Goal: Check status: Check status

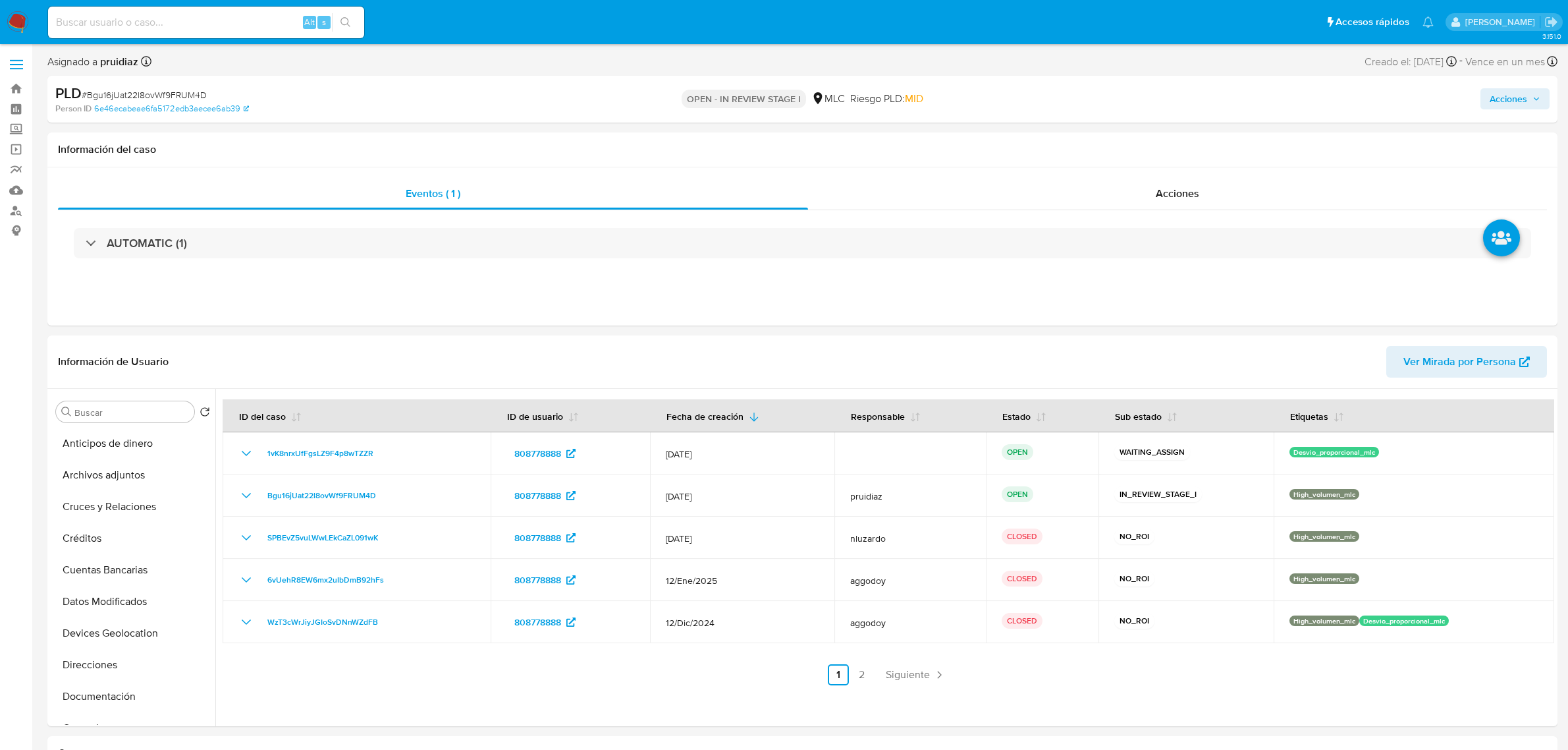
select select "10"
click at [74, 541] on button "KYC" at bounding box center [128, 547] width 155 height 32
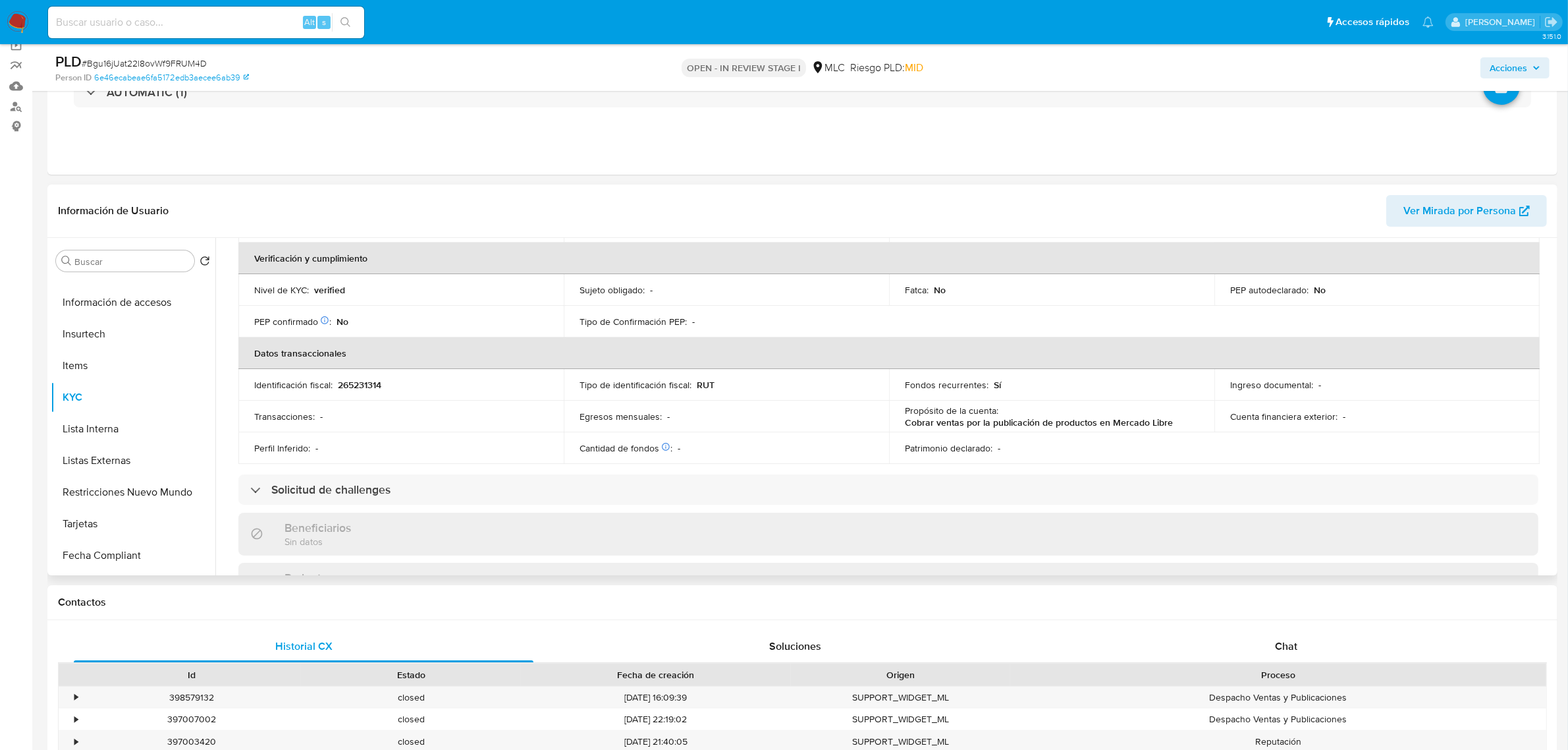
scroll to position [0, 0]
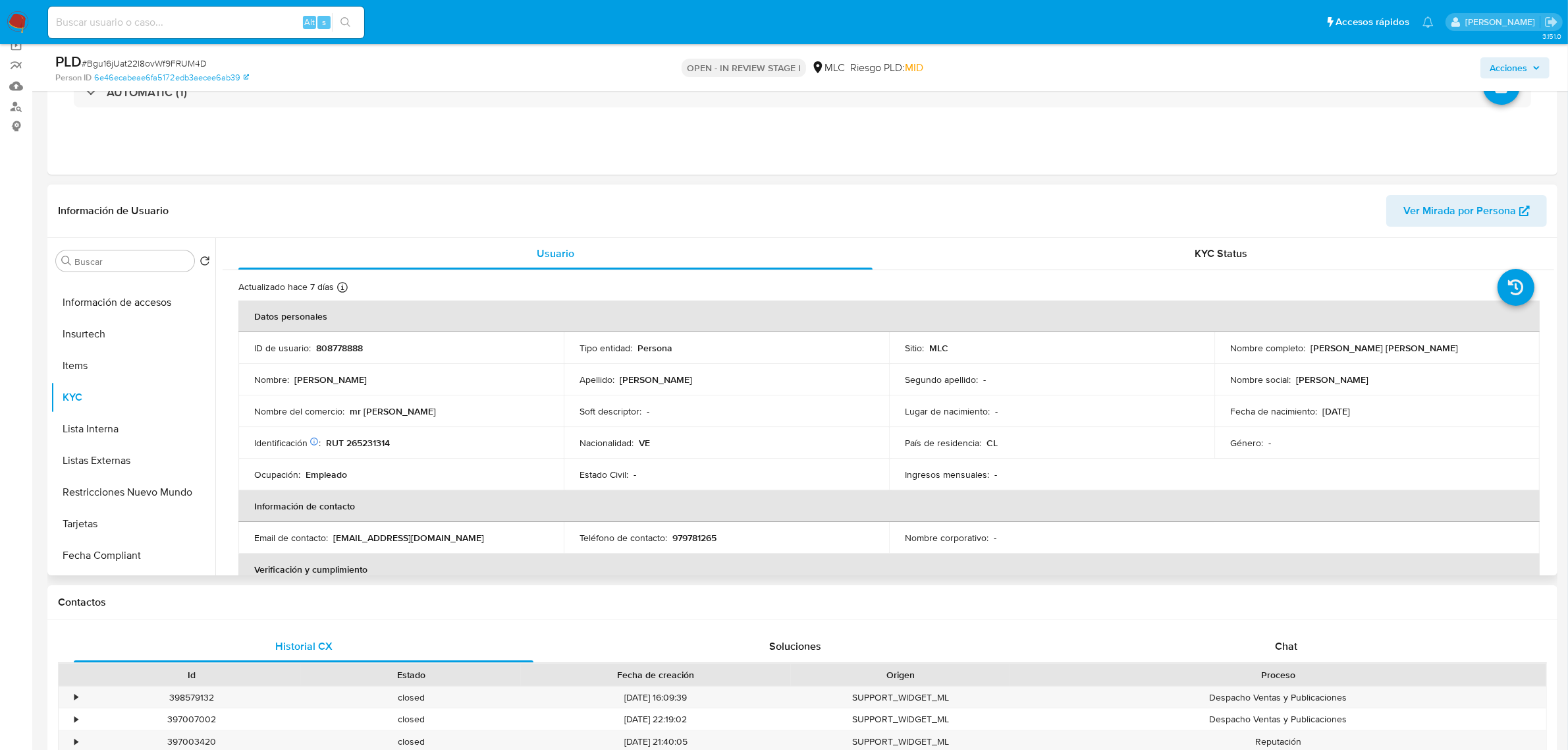
click at [341, 444] on p "RUT 265231314" at bounding box center [357, 443] width 64 height 12
click at [344, 442] on p "RUT 265231314" at bounding box center [357, 443] width 64 height 12
click at [362, 442] on p "RUT 265231314" at bounding box center [357, 443] width 64 height 12
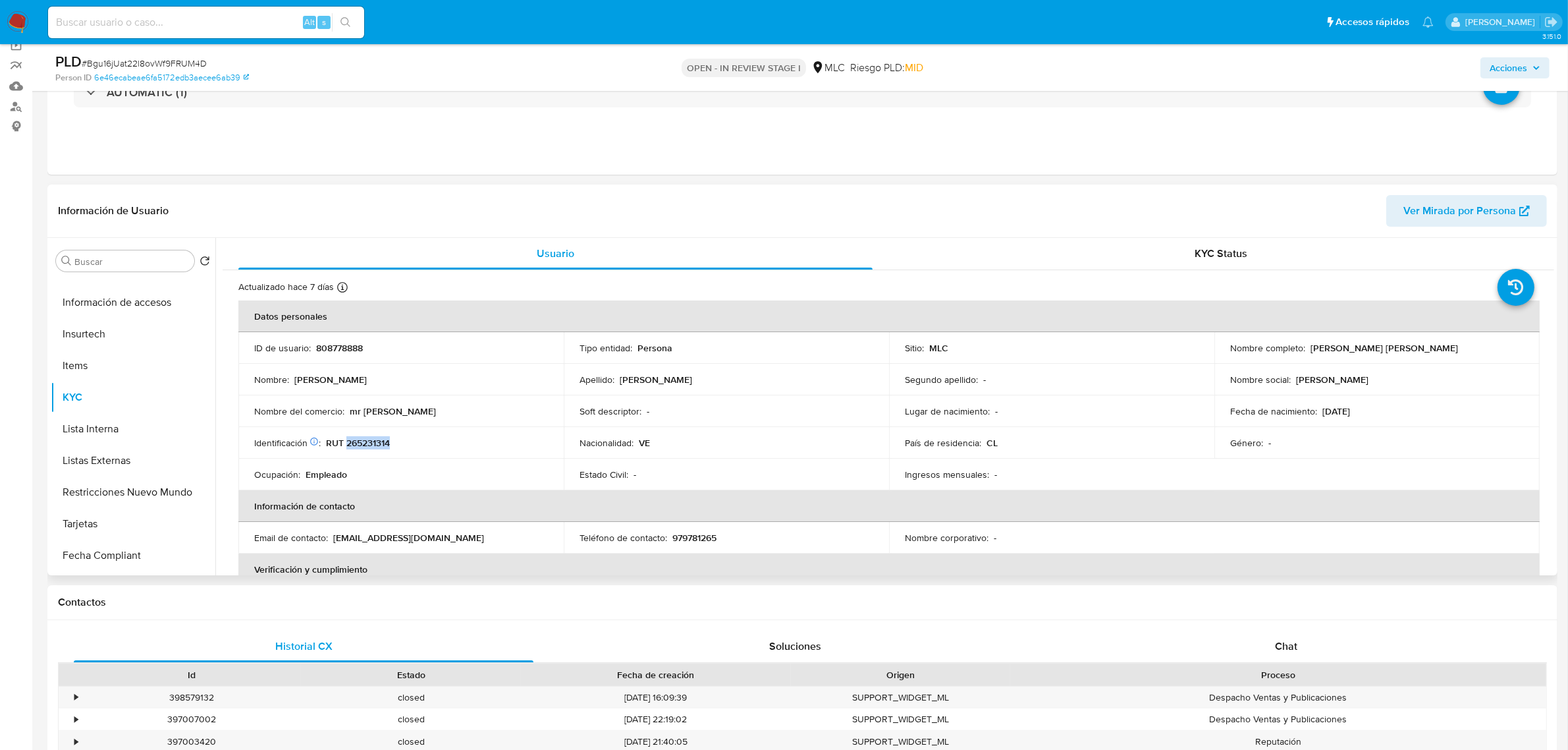
click at [362, 442] on p "RUT 265231314" at bounding box center [357, 443] width 64 height 12
copy p "265231314"
click at [363, 446] on p "RUT 265231314" at bounding box center [357, 443] width 64 height 12
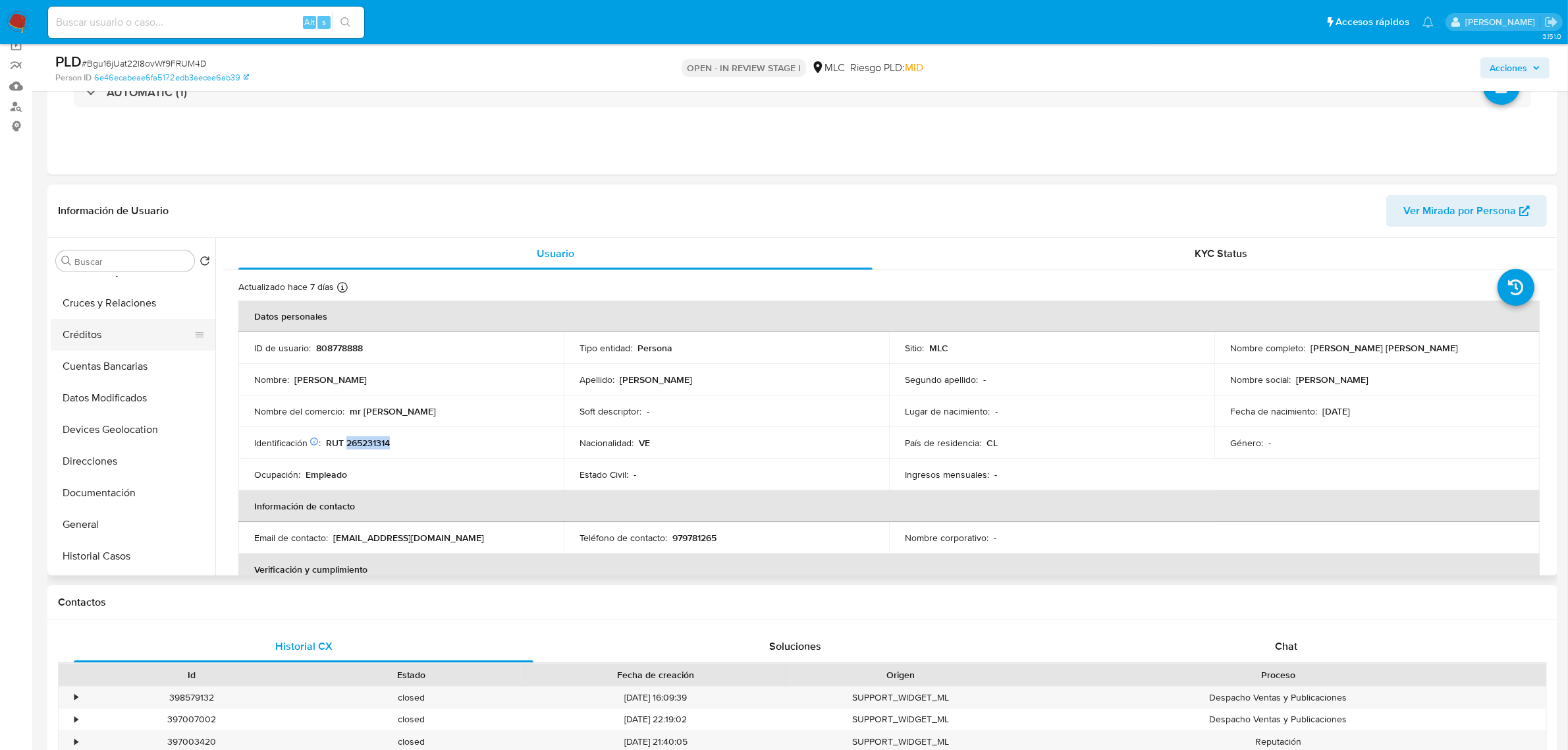
click at [99, 320] on button "Créditos" at bounding box center [128, 334] width 155 height 32
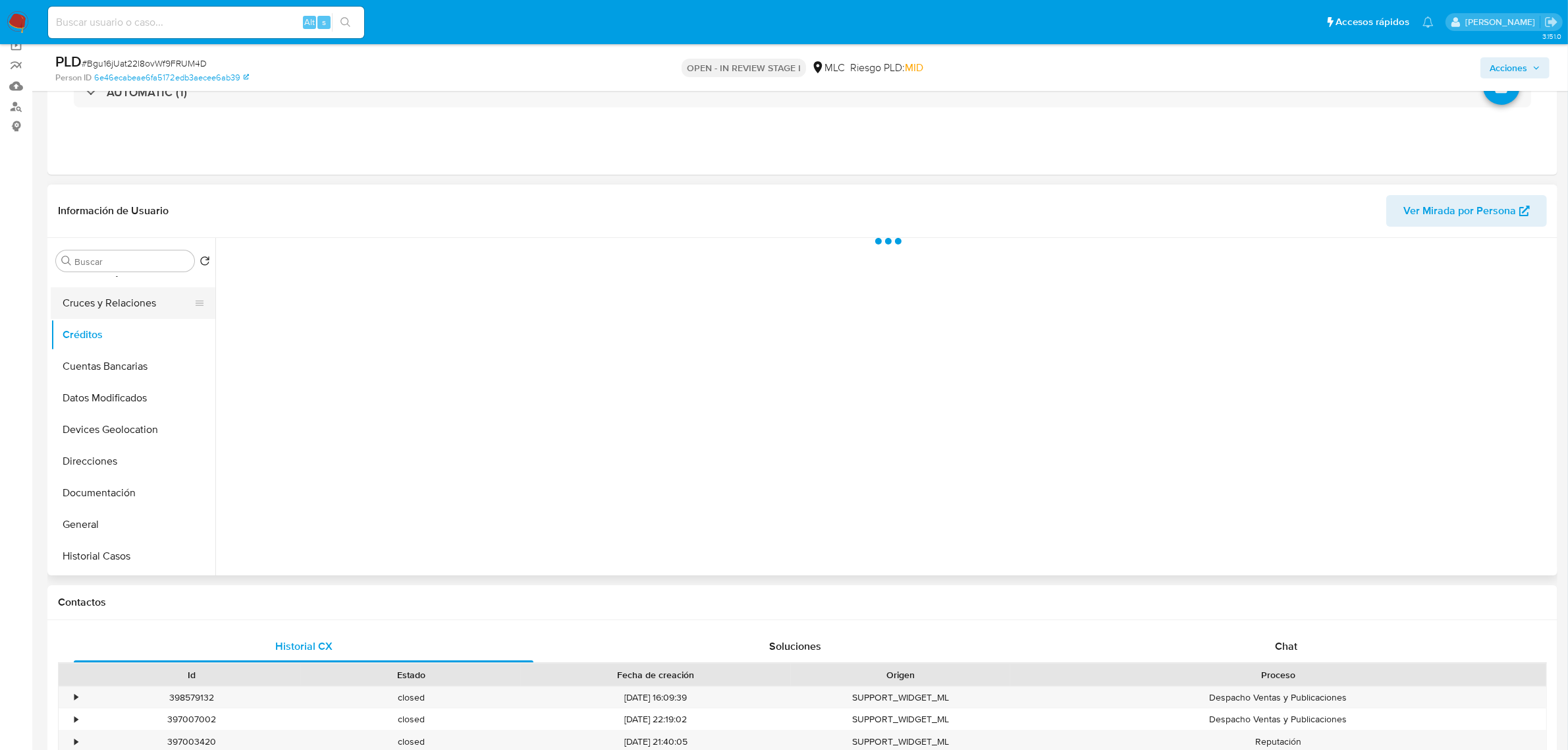
click at [102, 311] on button "Cruces y Relaciones" at bounding box center [128, 303] width 155 height 32
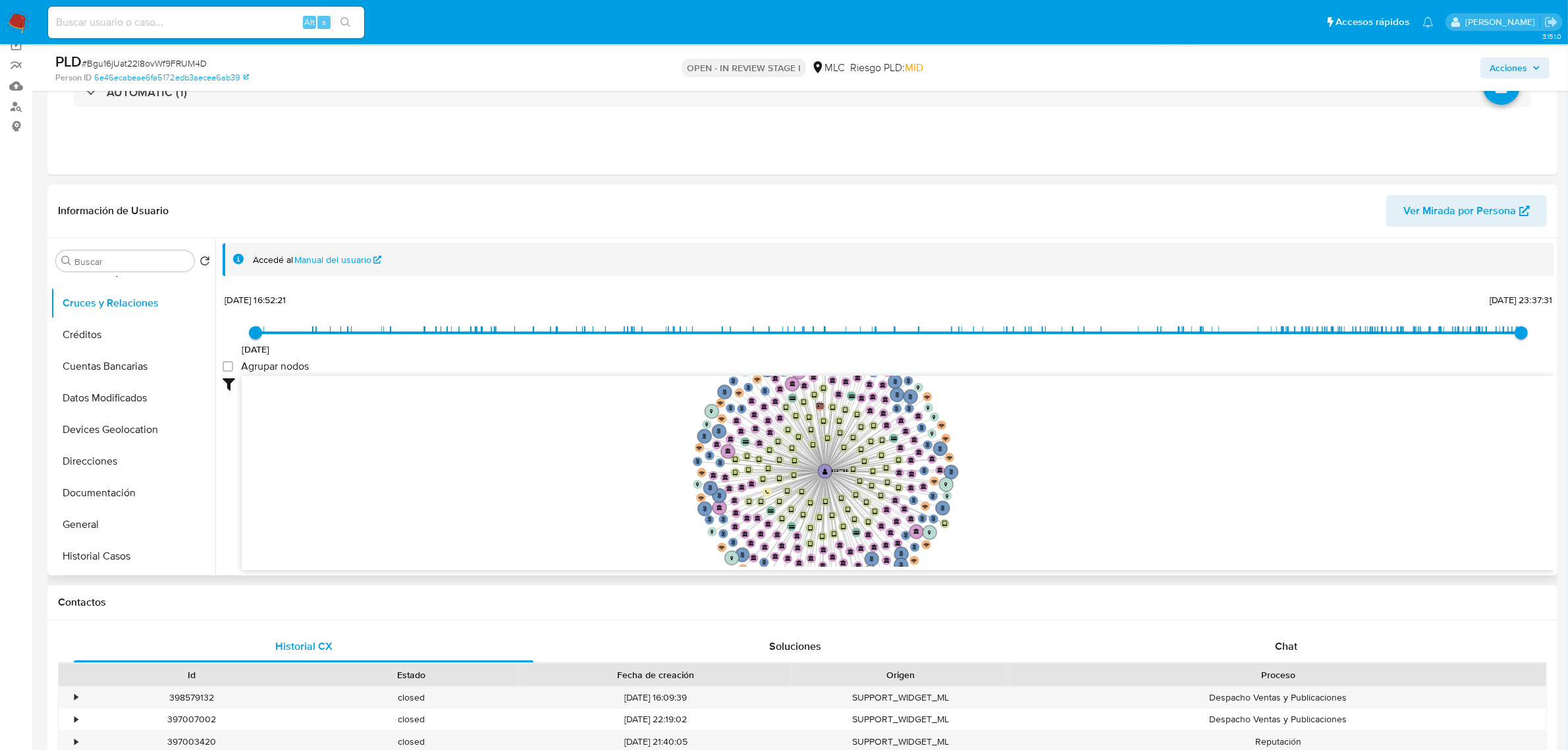
drag, startPoint x: 1018, startPoint y: 458, endPoint x: 1021, endPoint y: 475, distance: 17.3
click at [1019, 476] on icon "user-808778888  808778888 phone-a76dc84dda7ec5e7d60756d9f7027c28  person-6e46…" at bounding box center [898, 472] width 1312 height 191
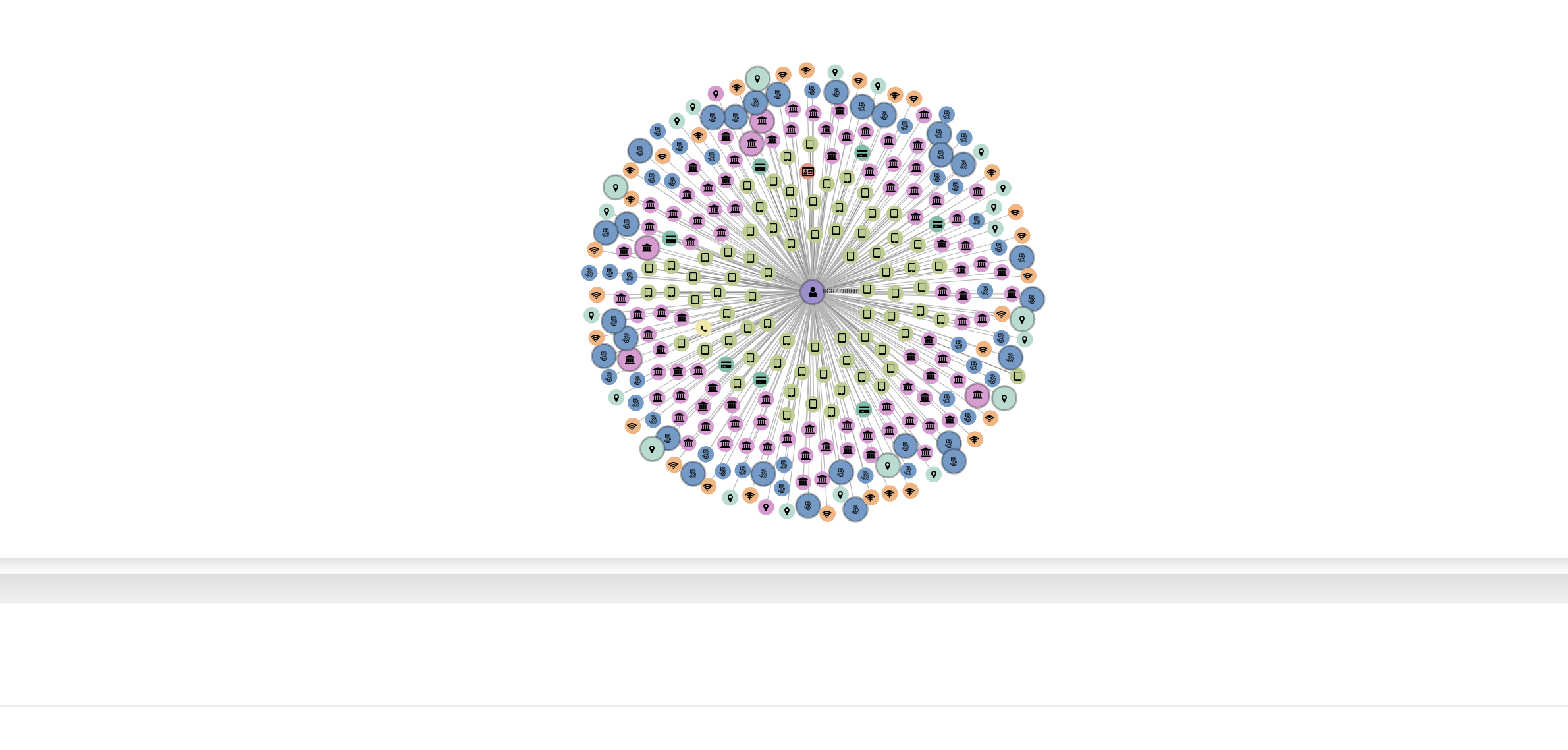
drag, startPoint x: 1005, startPoint y: 476, endPoint x: 968, endPoint y: 475, distance: 37.0
click at [968, 475] on icon "user-808778888  808778888 phone-a76dc84dda7ec5e7d60756d9f7027c28  person-6e46…" at bounding box center [898, 472] width 1312 height 191
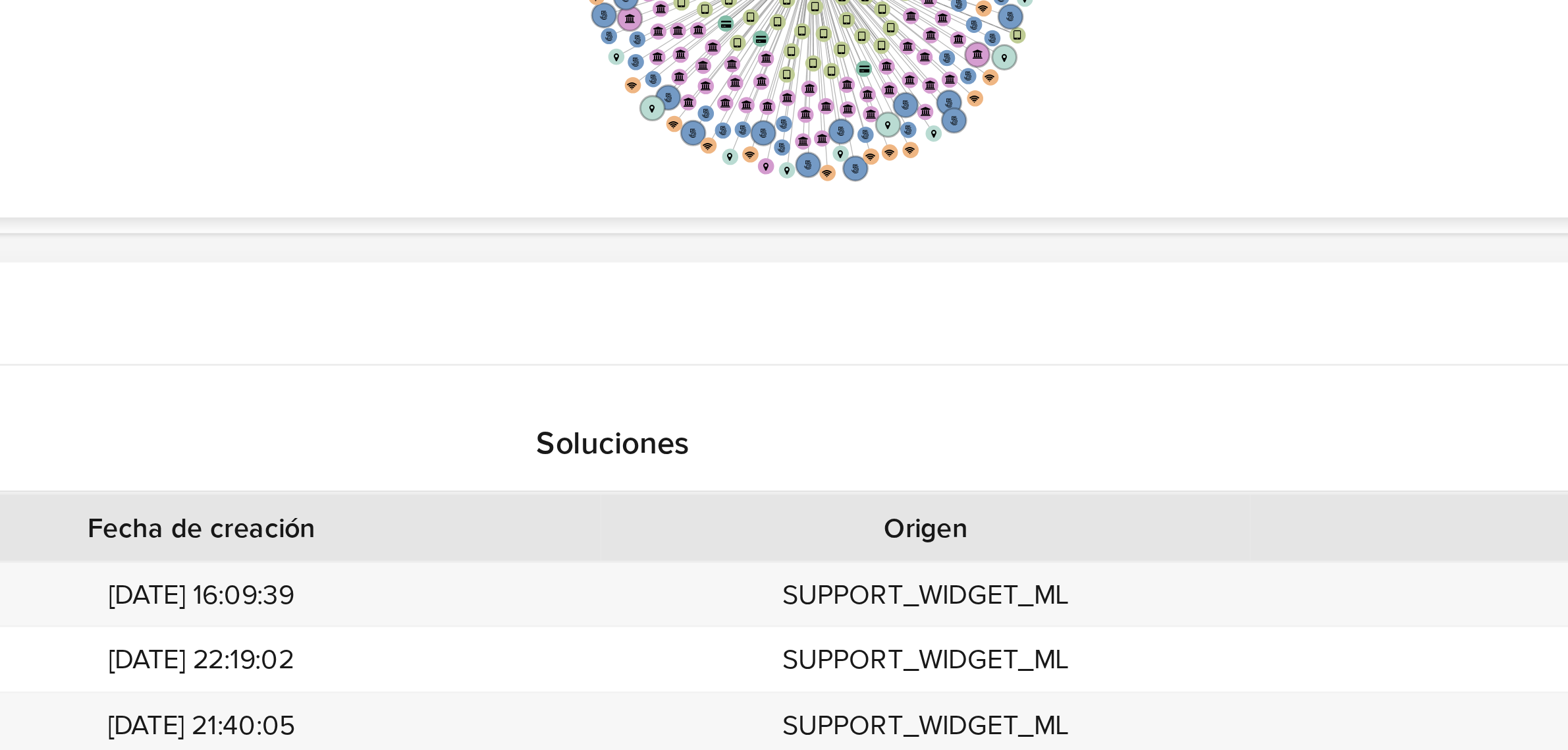
scroll to position [108, 0]
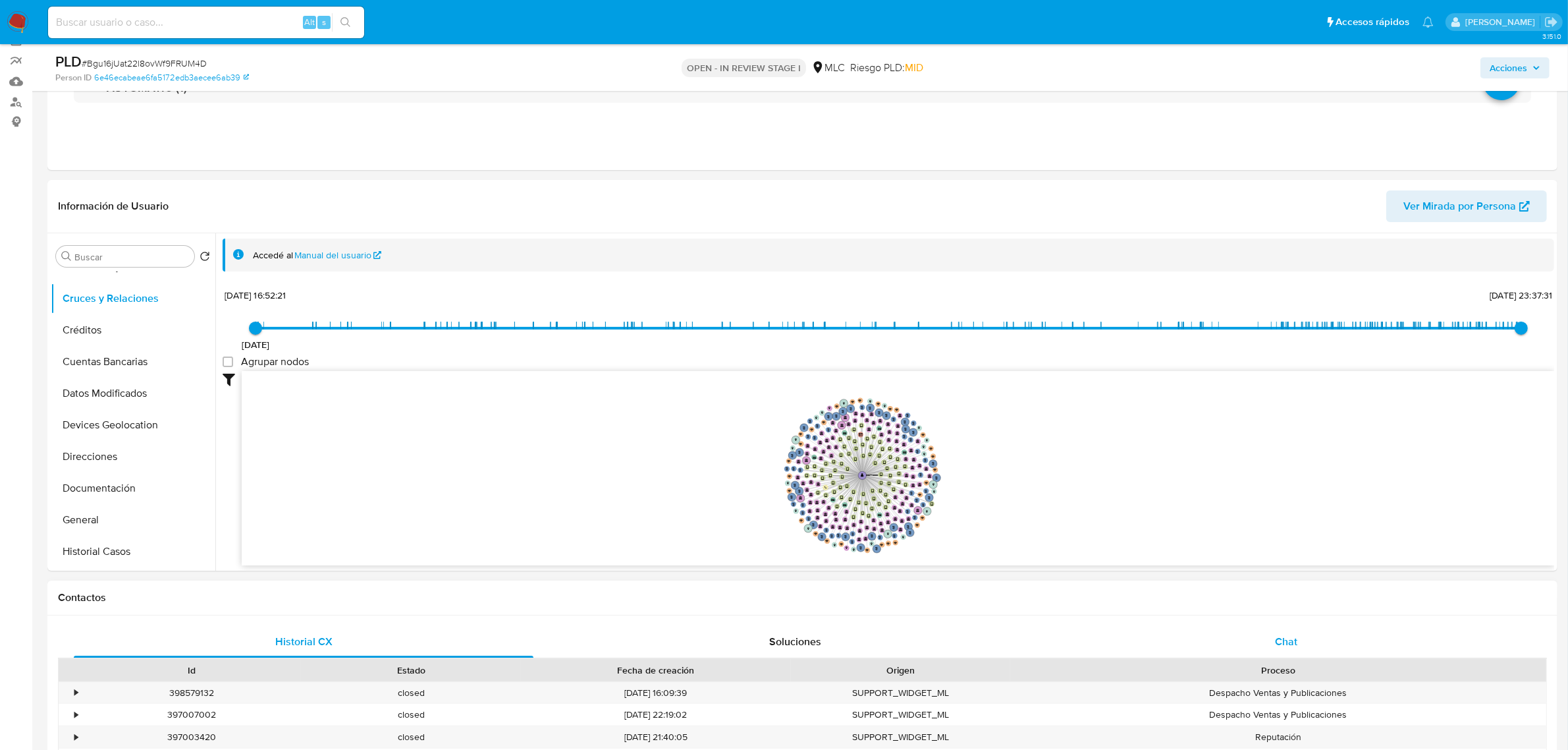
click at [1335, 643] on div "Chat" at bounding box center [1286, 642] width 460 height 32
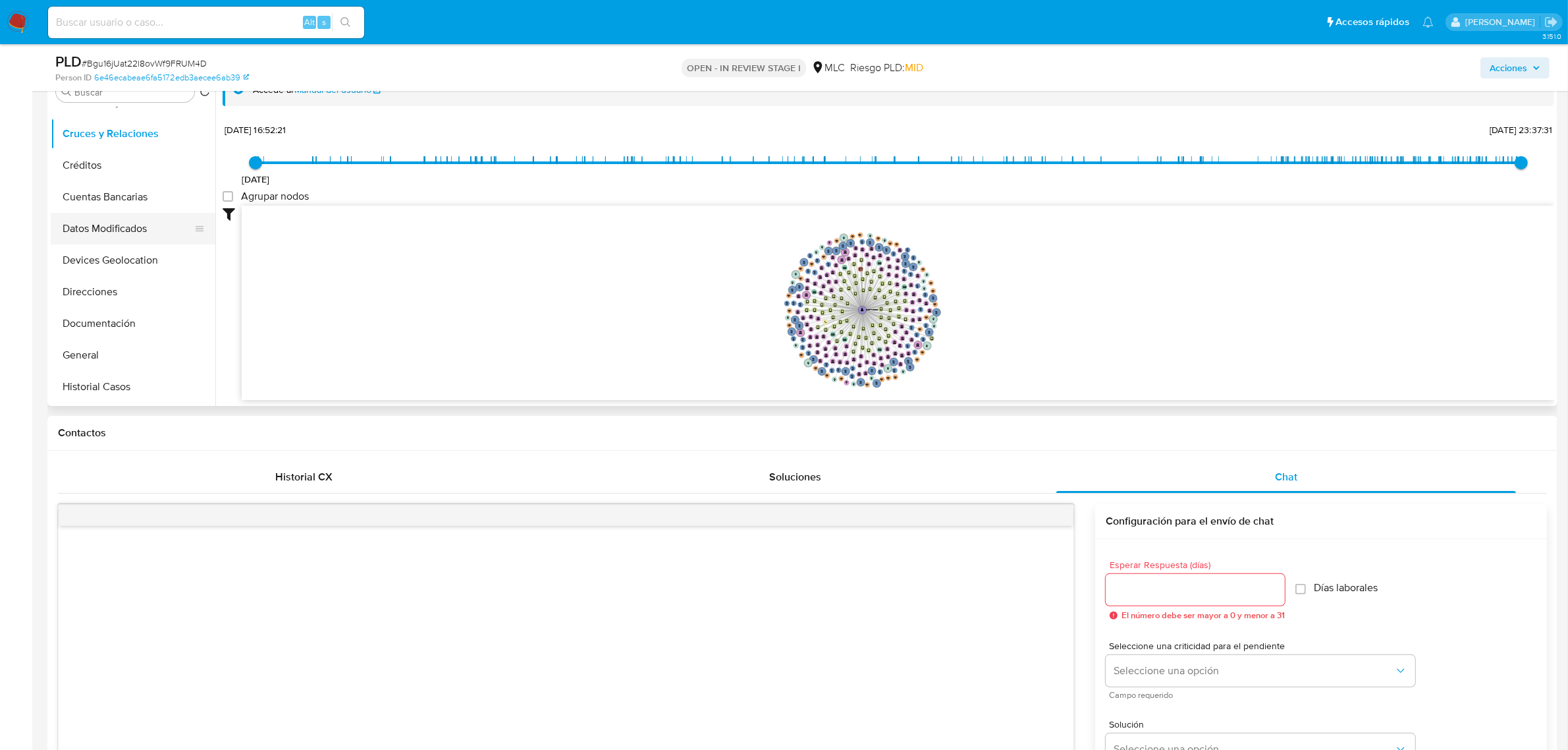
scroll to position [217, 0]
click at [114, 159] on button "Documentación" at bounding box center [128, 159] width 155 height 32
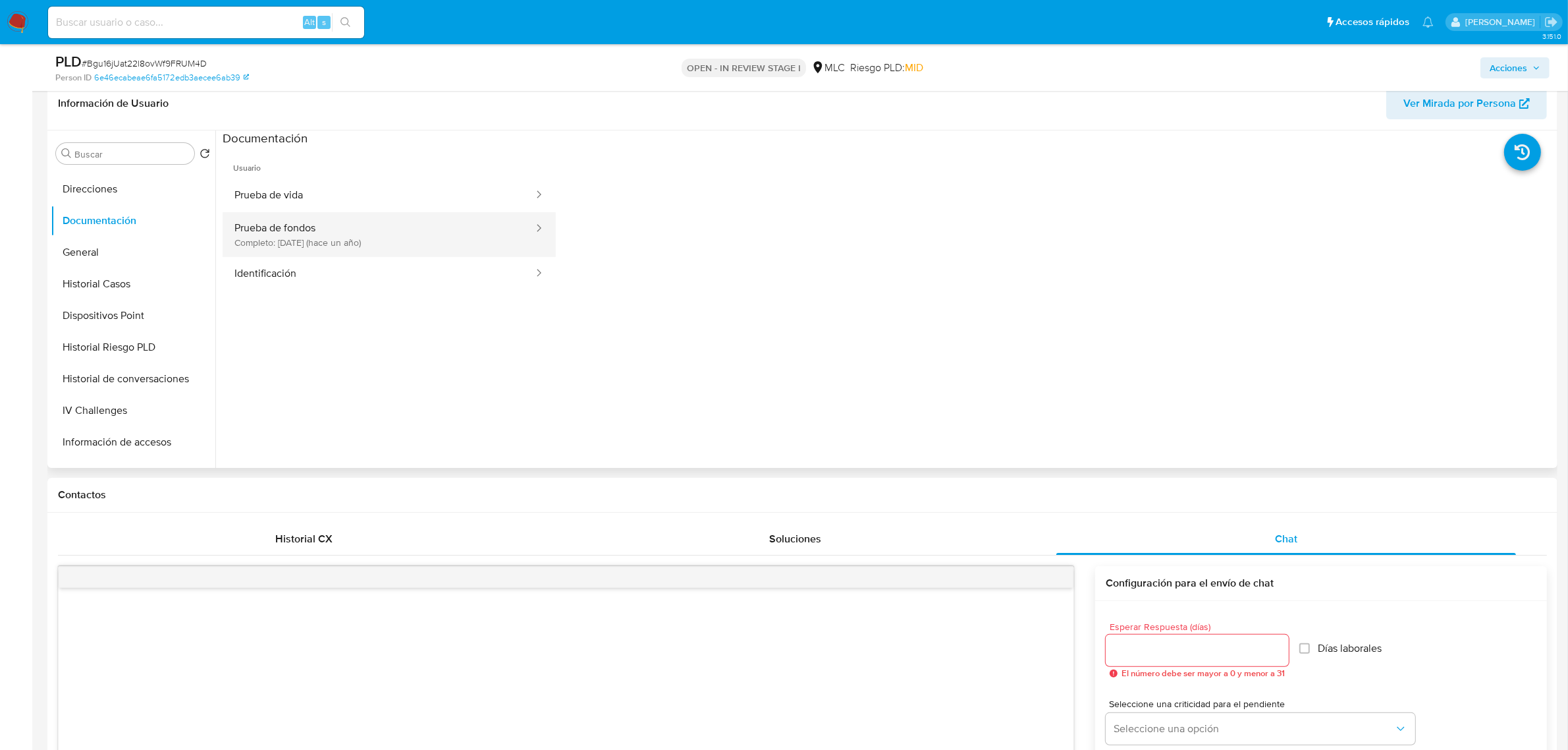
scroll to position [108, 0]
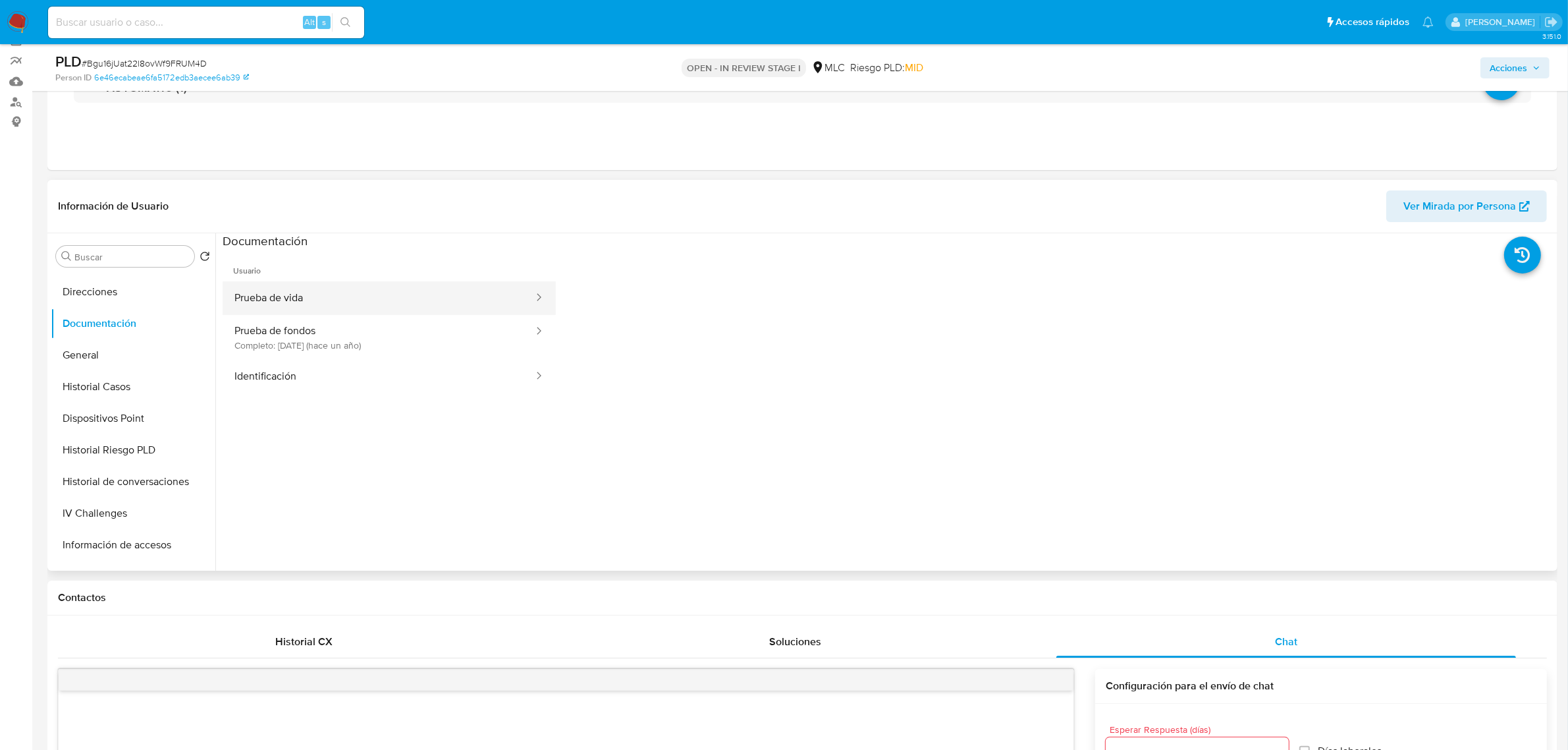
click at [340, 295] on button "Prueba de vida" at bounding box center [378, 298] width 312 height 34
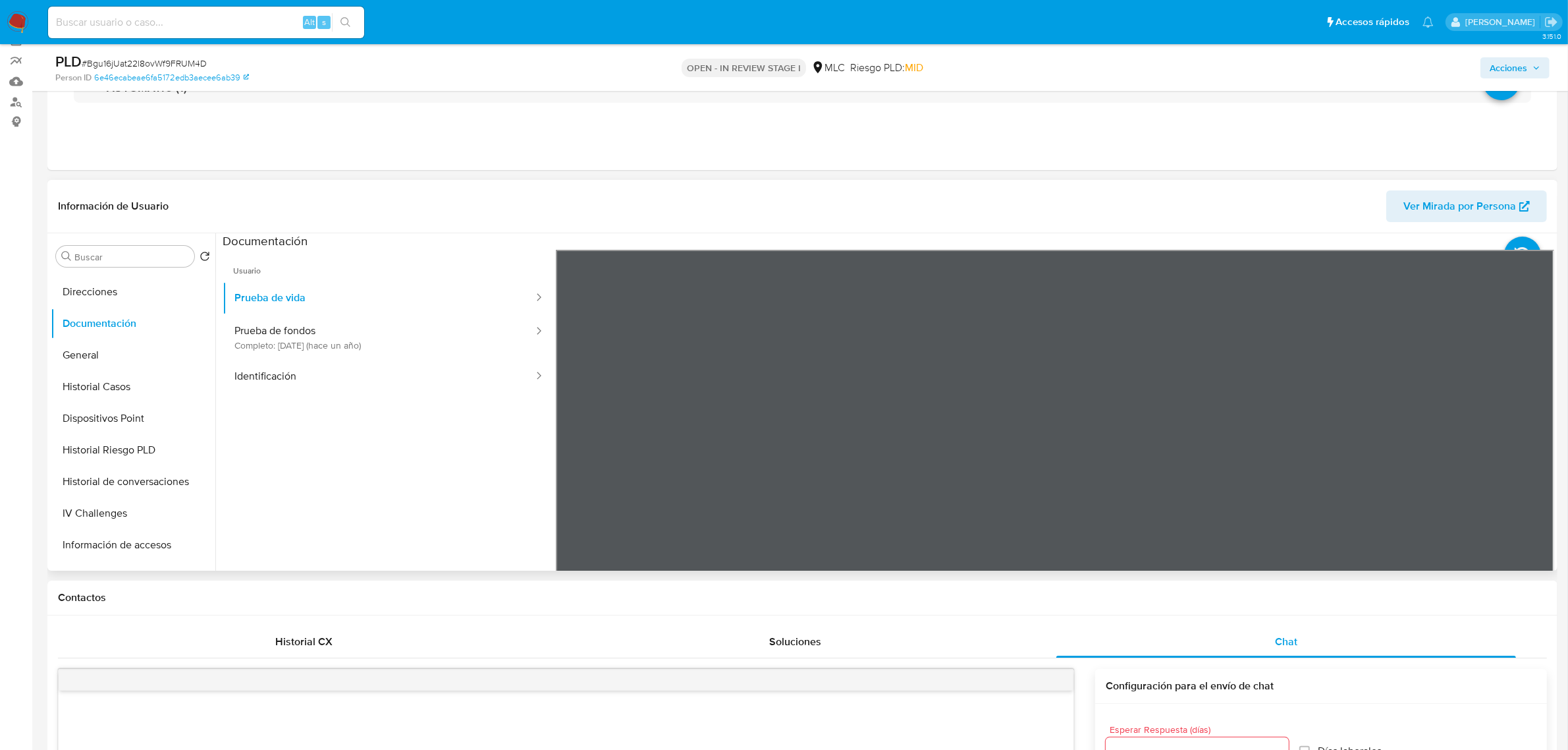
scroll to position [41, 0]
click at [407, 362] on button "Identificación" at bounding box center [378, 376] width 312 height 34
click at [1528, 465] on icon at bounding box center [1537, 463] width 26 height 26
click at [329, 340] on button "Prueba de fondos Completo: 23/07/2024 (hace un año)" at bounding box center [378, 337] width 312 height 44
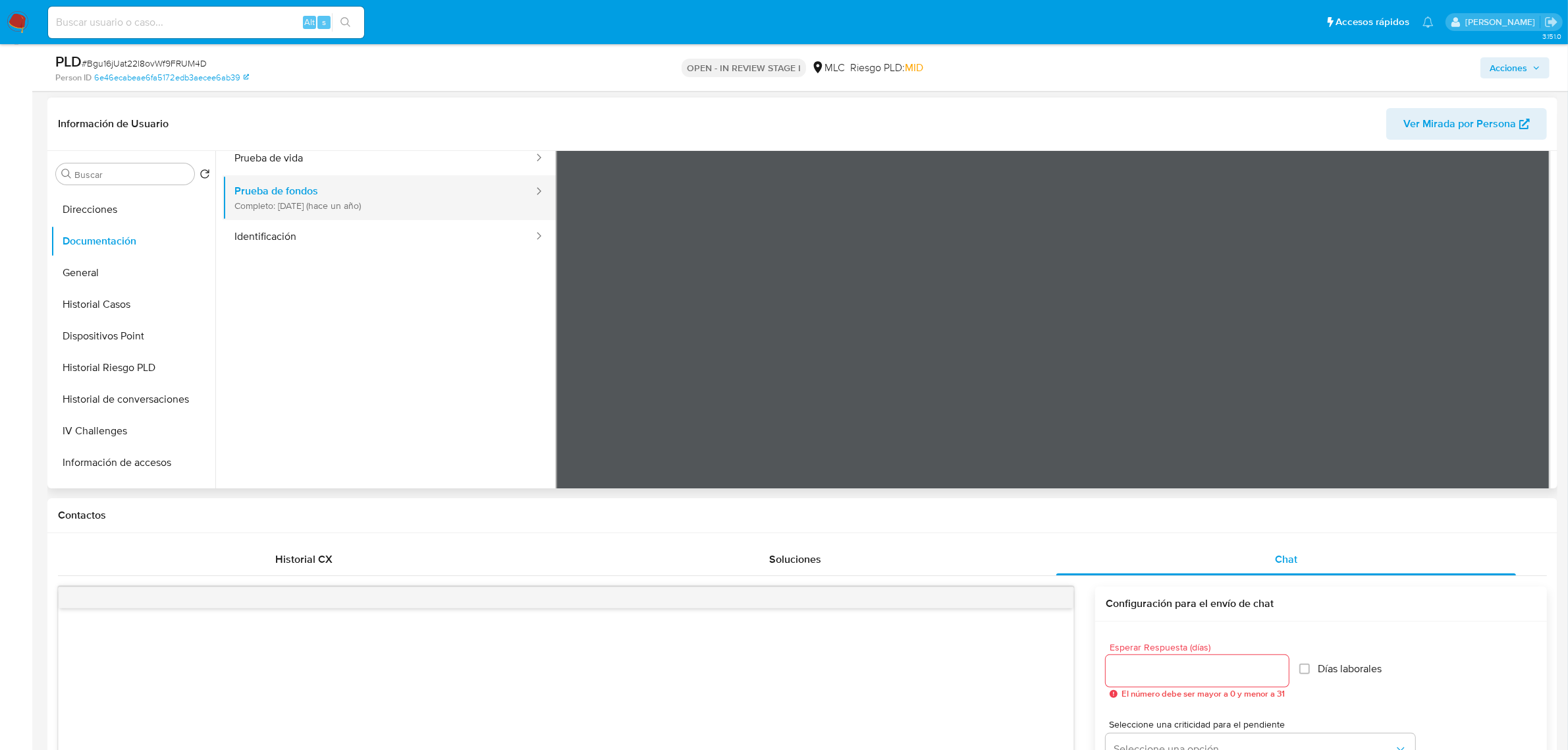
scroll to position [0, 0]
